Goal: Transaction & Acquisition: Purchase product/service

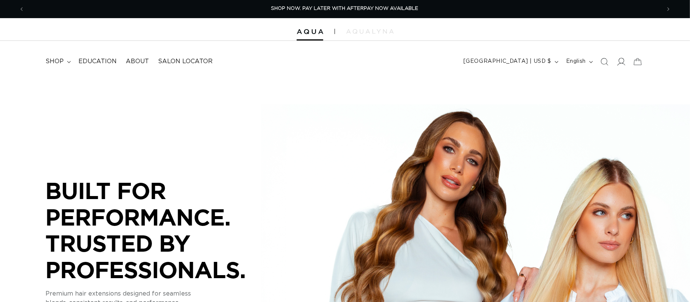
click at [622, 64] on icon at bounding box center [621, 62] width 8 height 8
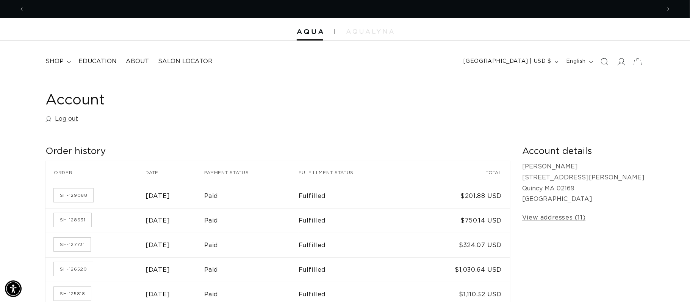
scroll to position [0, 1272]
click at [604, 63] on icon "Search" at bounding box center [604, 62] width 8 height 8
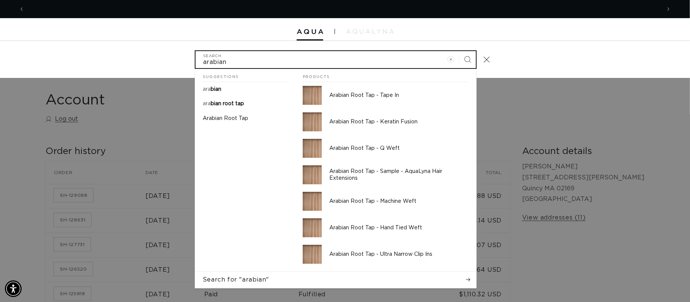
scroll to position [0, 636]
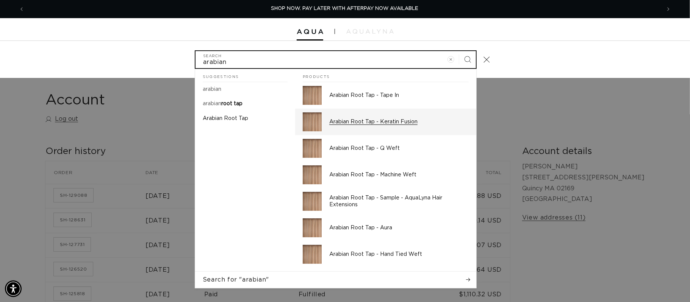
type input "arabian"
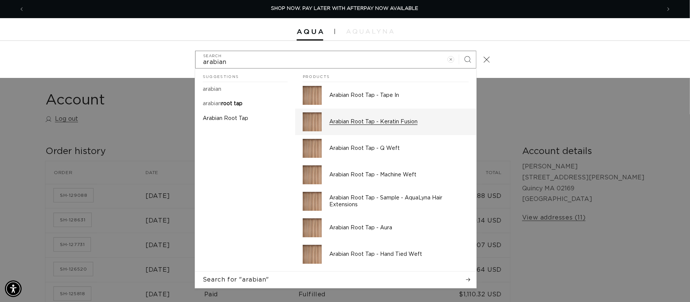
drag, startPoint x: 400, startPoint y: 121, endPoint x: 679, endPoint y: 125, distance: 279.1
click at [401, 120] on p "Arabian Root Tap - Keratin Fusion" at bounding box center [398, 122] width 139 height 7
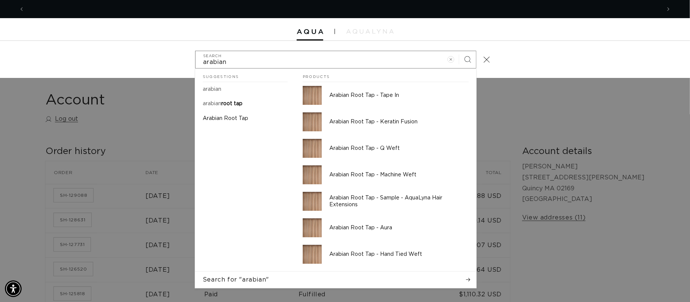
scroll to position [0, 1272]
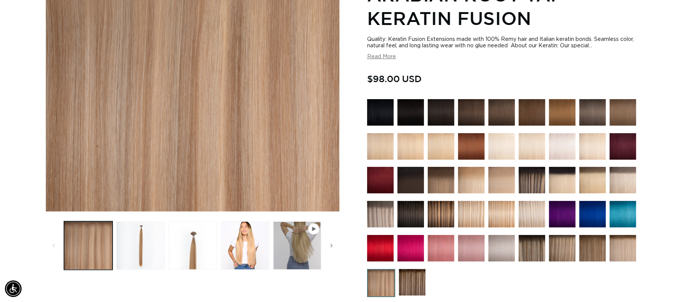
scroll to position [207, 0]
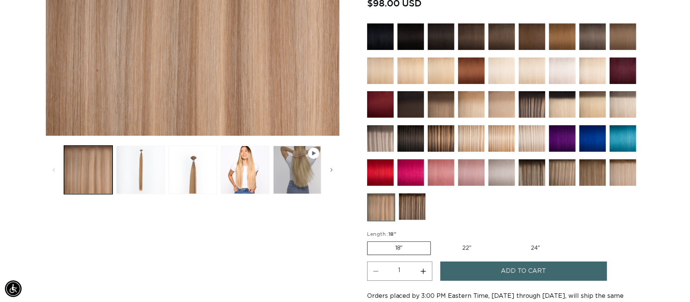
click at [560, 276] on button "Add to cart" at bounding box center [523, 271] width 167 height 19
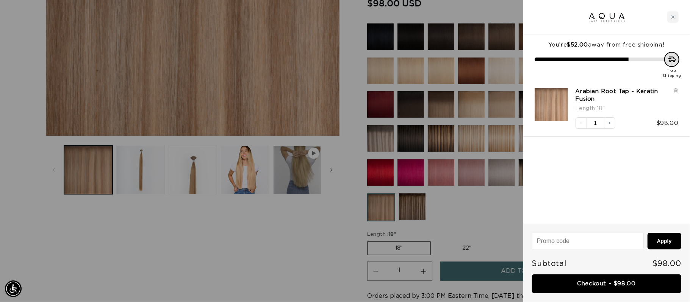
scroll to position [0, 636]
click at [673, 18] on icon "Close cart" at bounding box center [673, 17] width 4 height 4
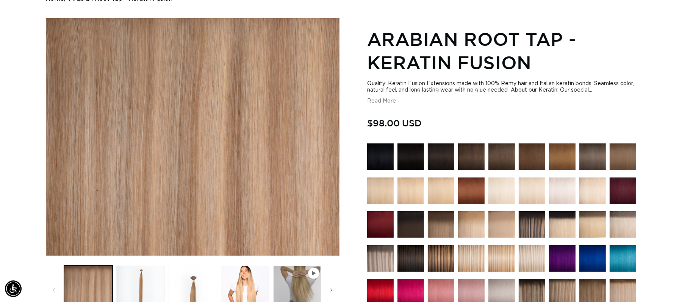
click at [410, 153] on img at bounding box center [410, 157] width 27 height 27
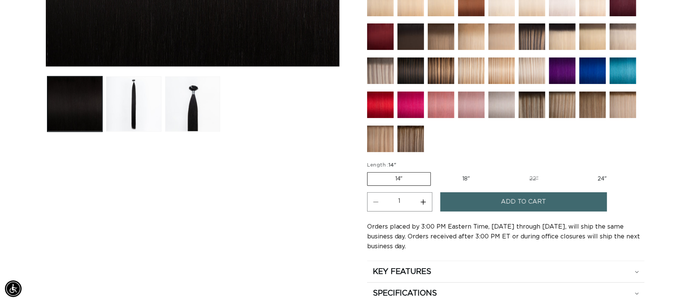
scroll to position [0, 1272]
click at [476, 178] on label "18" Variant sold out or unavailable" at bounding box center [465, 179] width 63 height 13
click at [435, 171] on input "18" Variant sold out or unavailable" at bounding box center [434, 171] width 0 height 0
radio input "true"
click at [425, 204] on button "Increase quantity for 1N Natural Black - Keratin Fusion" at bounding box center [423, 201] width 17 height 19
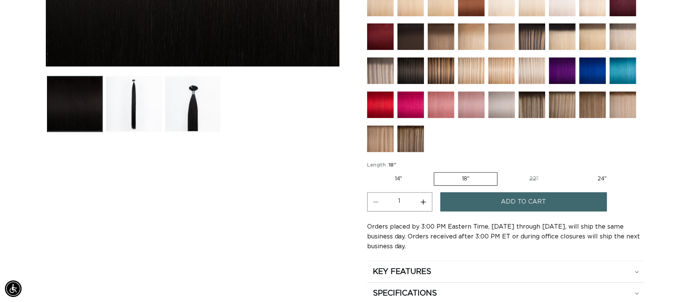
type input "2"
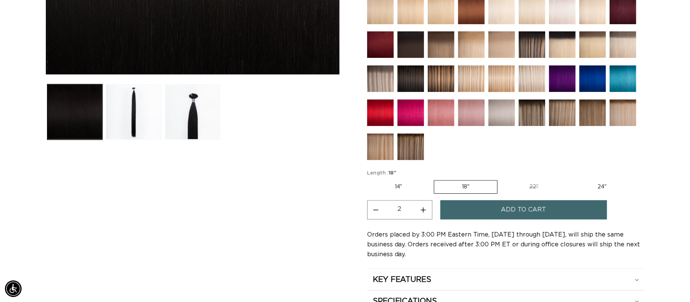
click at [525, 213] on span "Add to cart" at bounding box center [523, 209] width 45 height 19
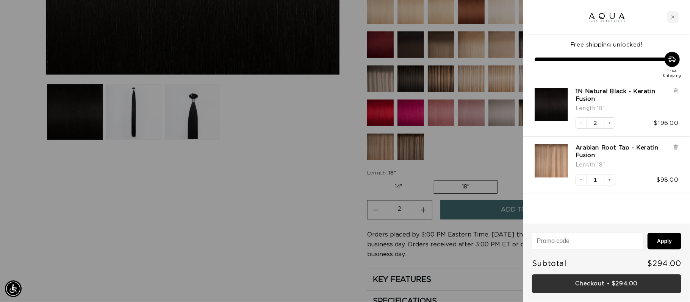
scroll to position [0, 636]
click at [598, 287] on link "Checkout • $294.00" at bounding box center [606, 284] width 149 height 19
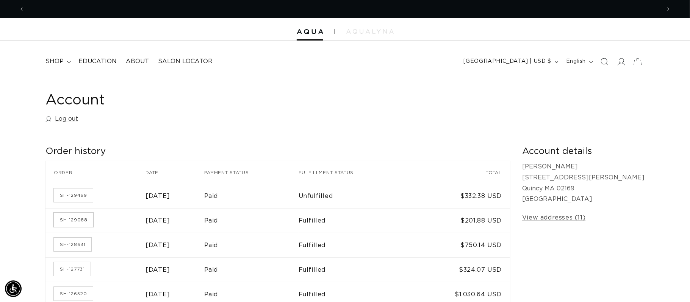
click at [69, 224] on link "SH-129088" at bounding box center [73, 220] width 39 height 14
click at [80, 246] on link "SH-128631" at bounding box center [72, 245] width 37 height 14
drag, startPoint x: 68, startPoint y: 194, endPoint x: 147, endPoint y: 188, distance: 78.7
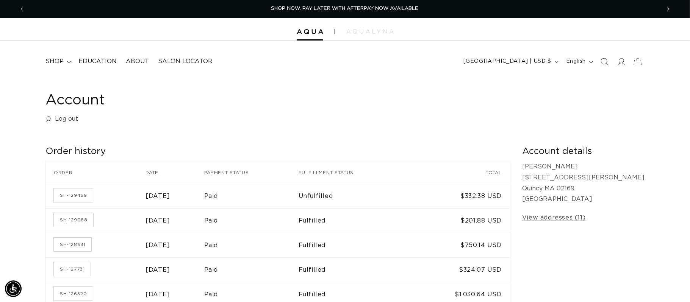
click at [68, 194] on link "SH-129469" at bounding box center [73, 196] width 39 height 14
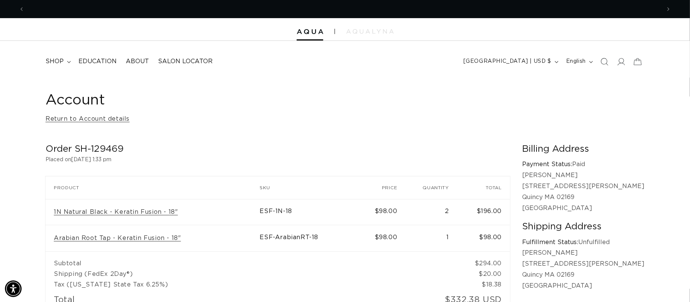
scroll to position [0, 636]
click at [44, 62] on summary "shop" at bounding box center [57, 61] width 33 height 17
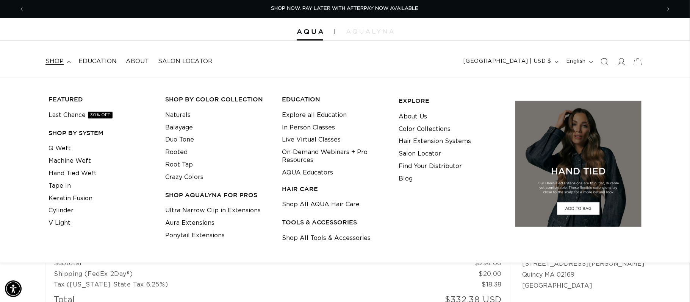
drag, startPoint x: 69, startPoint y: 196, endPoint x: 289, endPoint y: 197, distance: 219.7
click at [70, 196] on link "Keratin Fusion" at bounding box center [70, 198] width 44 height 12
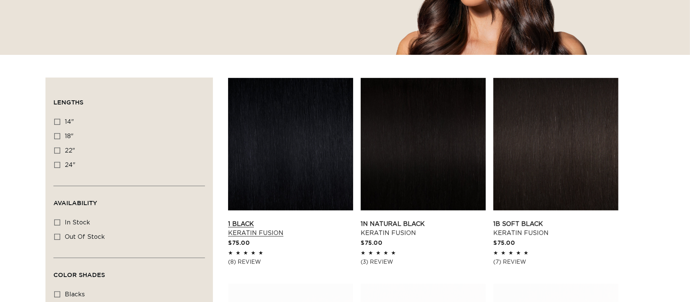
click at [329, 220] on link "1 Black Keratin Fusion" at bounding box center [290, 229] width 125 height 18
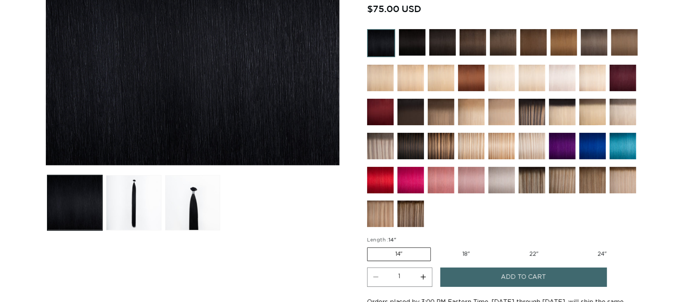
scroll to position [230, 0]
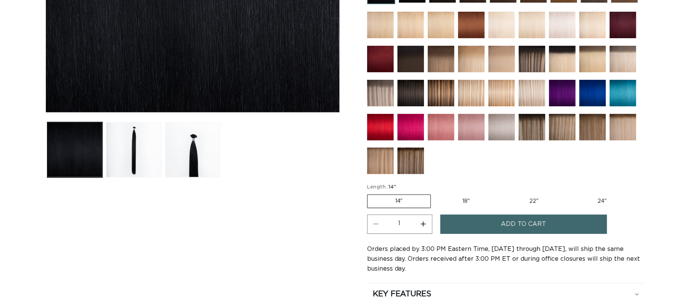
click at [467, 200] on label "18" Variant sold out or unavailable" at bounding box center [465, 201] width 63 height 13
click at [435, 194] on input "18" Variant sold out or unavailable" at bounding box center [434, 193] width 0 height 0
radio input "true"
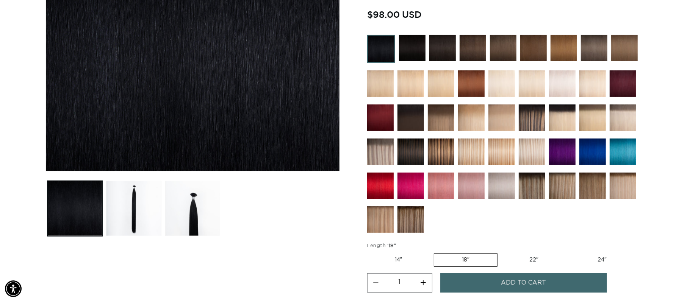
scroll to position [205, 0]
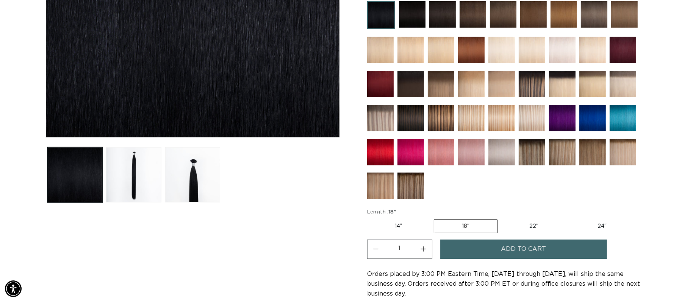
click at [493, 117] on img at bounding box center [501, 118] width 27 height 27
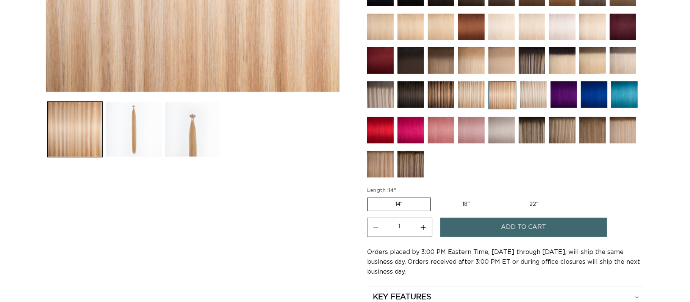
click at [464, 211] on label "18" Variant sold out or unavailable" at bounding box center [465, 204] width 63 height 13
click at [435, 197] on input "18" Variant sold out or unavailable" at bounding box center [434, 196] width 0 height 0
radio input "true"
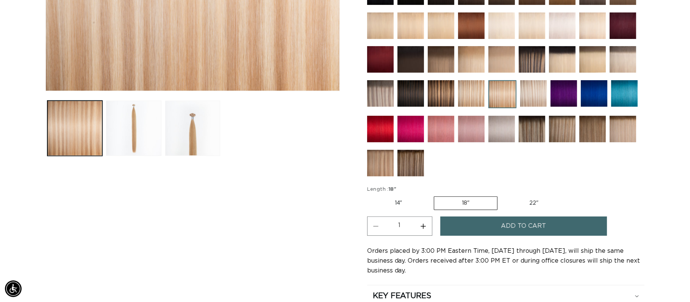
scroll to position [0, 1272]
click at [406, 207] on label "14" Variant sold out or unavailable" at bounding box center [398, 203] width 63 height 13
click at [369, 195] on input "14" Variant sold out or unavailable" at bounding box center [369, 195] width 0 height 0
radio input "true"
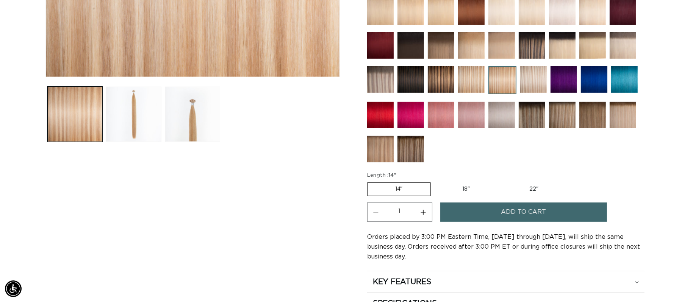
scroll to position [307, 0]
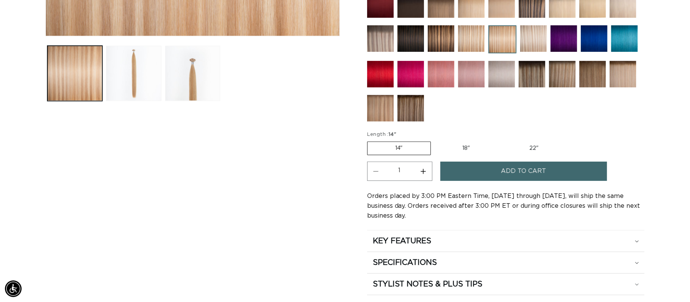
click at [534, 148] on label "22" Variant sold out or unavailable" at bounding box center [533, 148] width 64 height 13
click at [501, 141] on input "22" Variant sold out or unavailable" at bounding box center [501, 140] width 0 height 0
radio input "true"
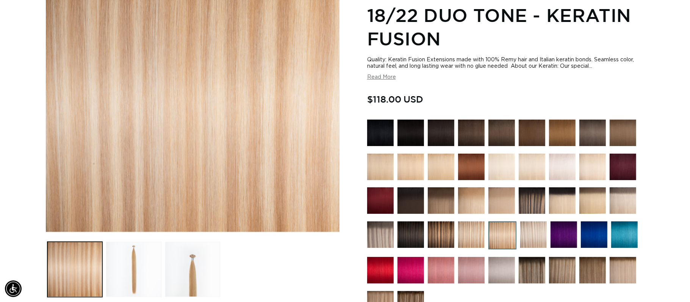
scroll to position [200, 0]
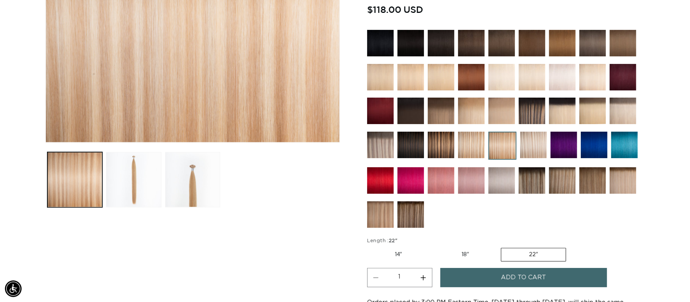
click at [437, 149] on img at bounding box center [441, 145] width 27 height 27
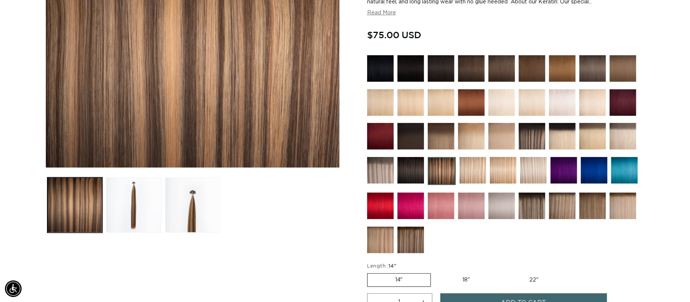
scroll to position [0, 636]
click at [392, 67] on img at bounding box center [380, 68] width 27 height 27
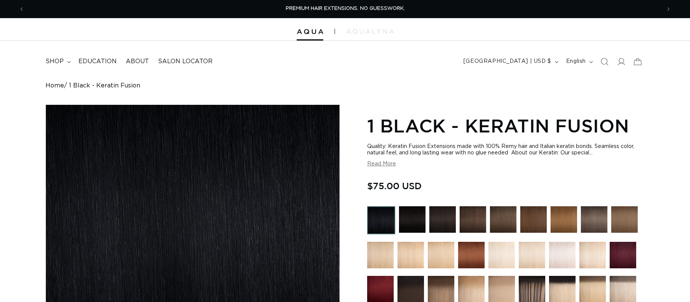
radio input "true"
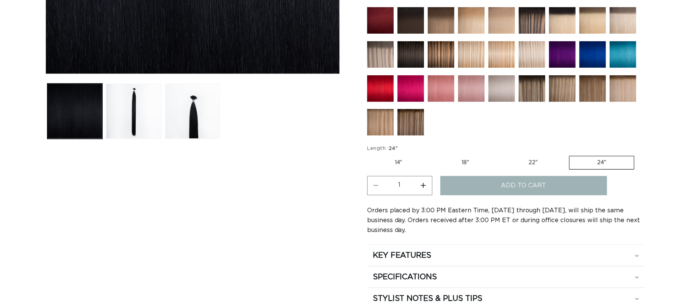
scroll to position [269, 0]
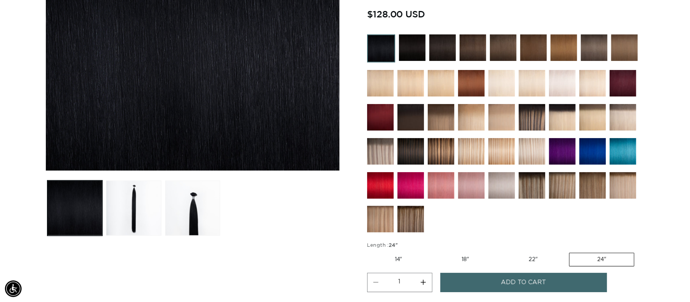
scroll to position [203, 0]
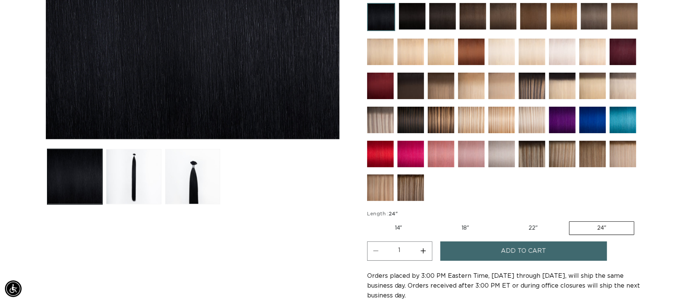
click at [401, 229] on label "14" Variant sold out or unavailable" at bounding box center [398, 228] width 63 height 13
click at [369, 220] on input "14" Variant sold out or unavailable" at bounding box center [369, 220] width 0 height 0
radio input "true"
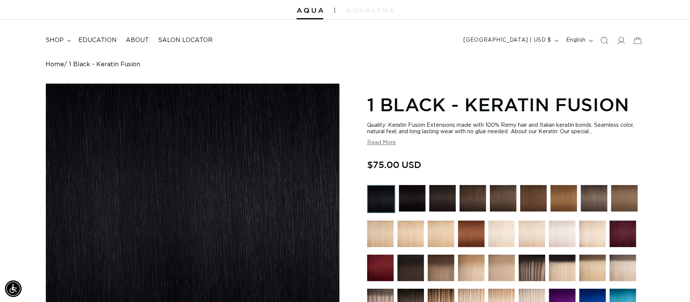
scroll to position [142, 0]
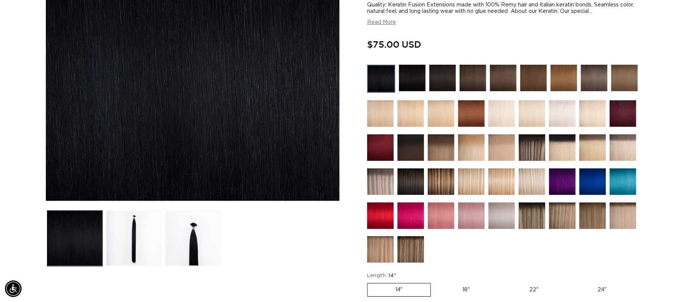
click at [464, 289] on label "18" Variant sold out or unavailable" at bounding box center [465, 290] width 63 height 13
click at [435, 282] on input "18" Variant sold out or unavailable" at bounding box center [434, 282] width 0 height 0
radio input "true"
click at [534, 290] on label "22" Variant sold out or unavailable" at bounding box center [533, 290] width 64 height 13
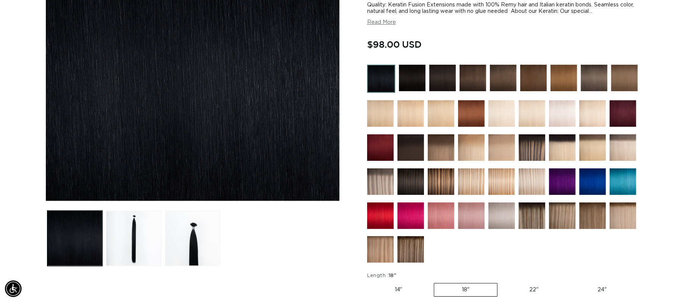
click at [501, 282] on input "22" Variant sold out or unavailable" at bounding box center [501, 282] width 0 height 0
radio input "true"
click at [609, 291] on label "24" Variant sold out or unavailable" at bounding box center [602, 290] width 64 height 13
click at [570, 282] on input "24" Variant sold out or unavailable" at bounding box center [570, 282] width 0 height 0
radio input "true"
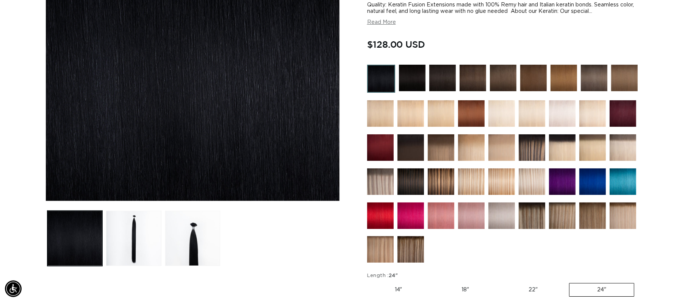
scroll to position [0, 636]
